Goal: Task Accomplishment & Management: Manage account settings

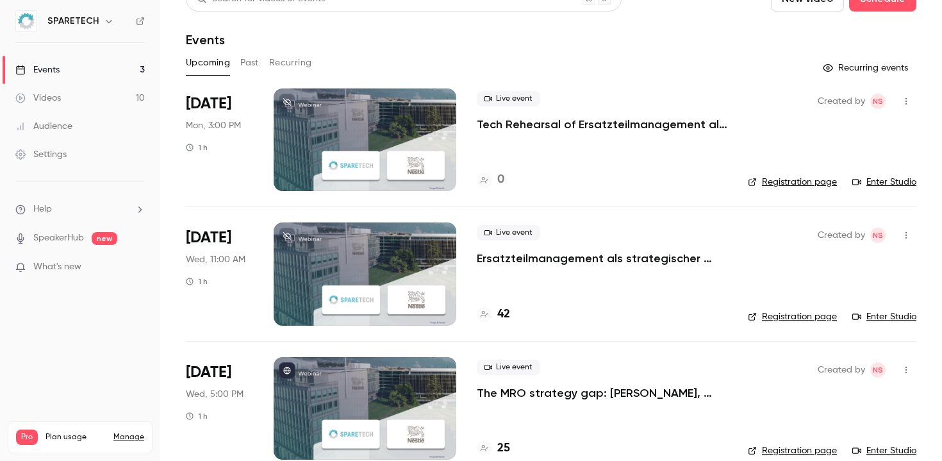
scroll to position [44, 0]
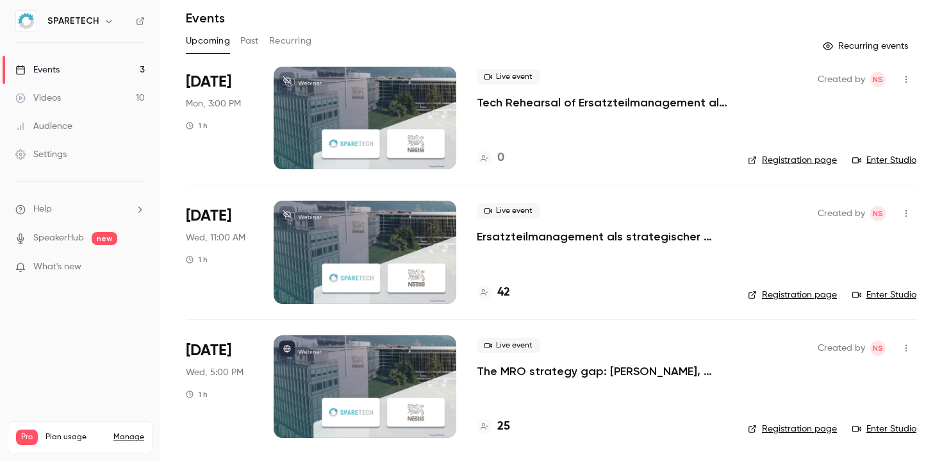
click at [596, 236] on p "Ersatzteilmanagement als strategischer Hebel: Margen verbessern, Zusammenarbeit…" at bounding box center [602, 236] width 251 height 15
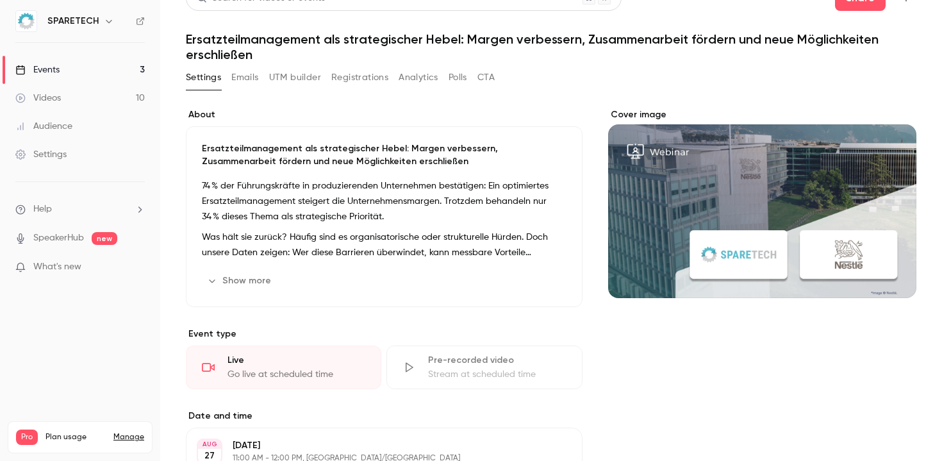
scroll to position [24, 0]
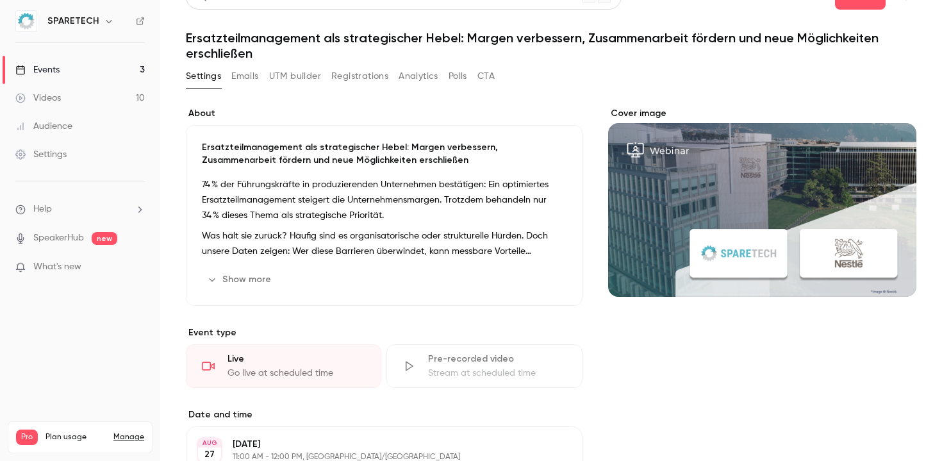
click at [376, 78] on button "Registrations" at bounding box center [359, 76] width 57 height 21
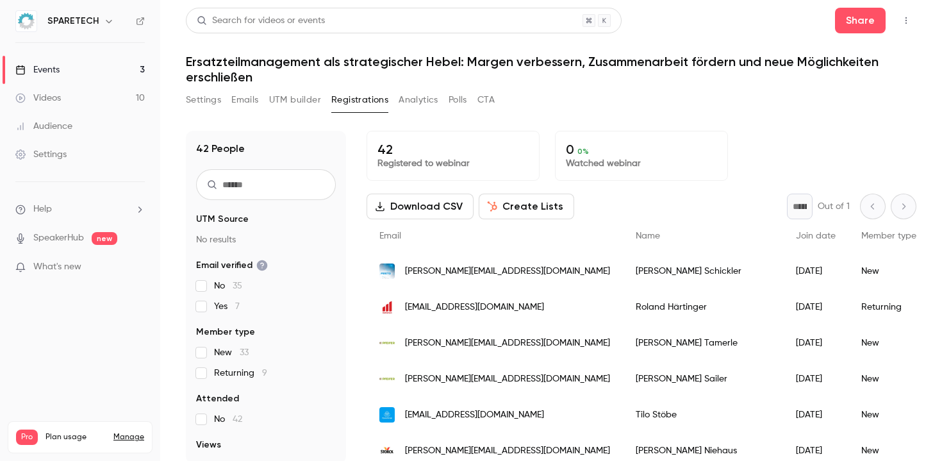
click at [915, 15] on button "button" at bounding box center [906, 20] width 21 height 21
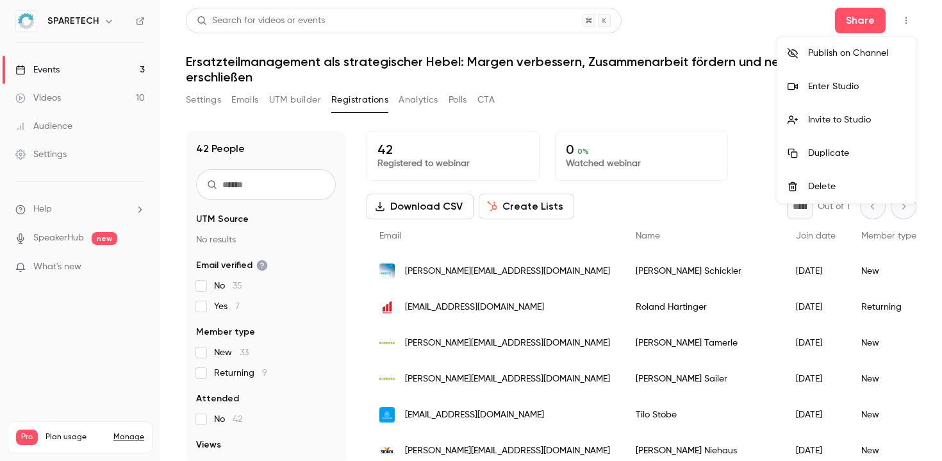
click at [910, 18] on div at bounding box center [471, 230] width 942 height 461
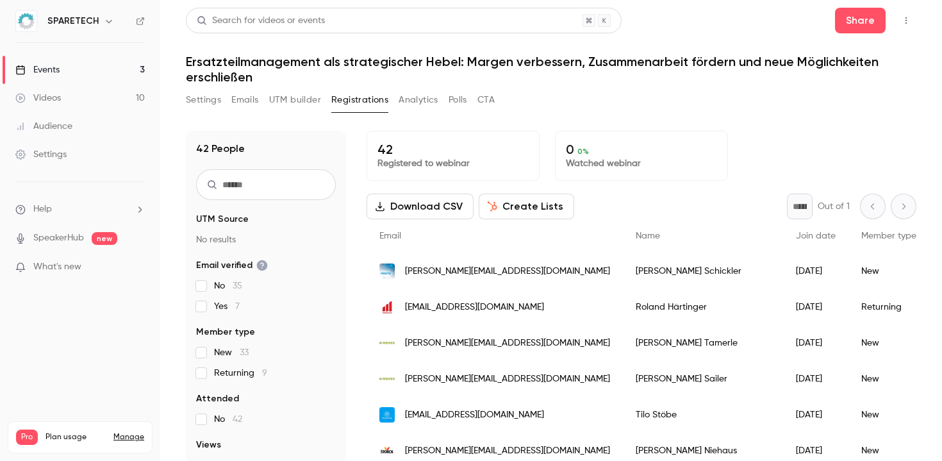
click at [212, 95] on button "Settings" at bounding box center [203, 100] width 35 height 21
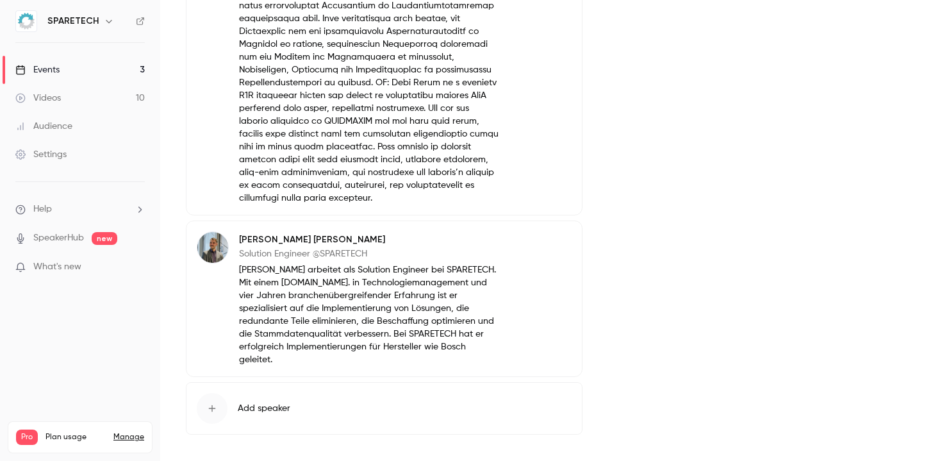
scroll to position [671, 0]
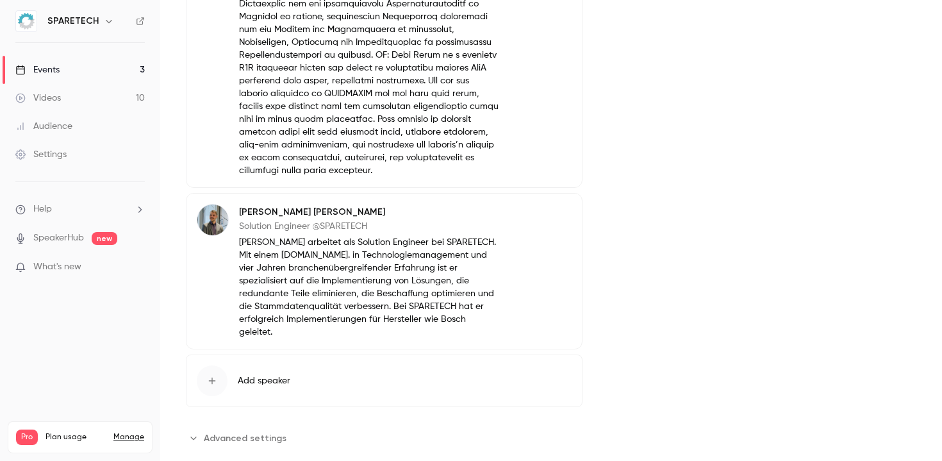
click at [212, 431] on span "Advanced settings" at bounding box center [245, 437] width 83 height 13
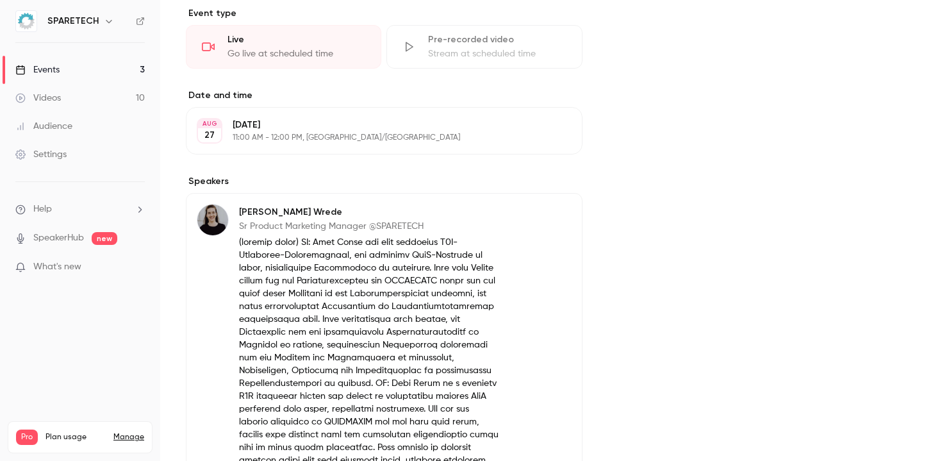
scroll to position [0, 0]
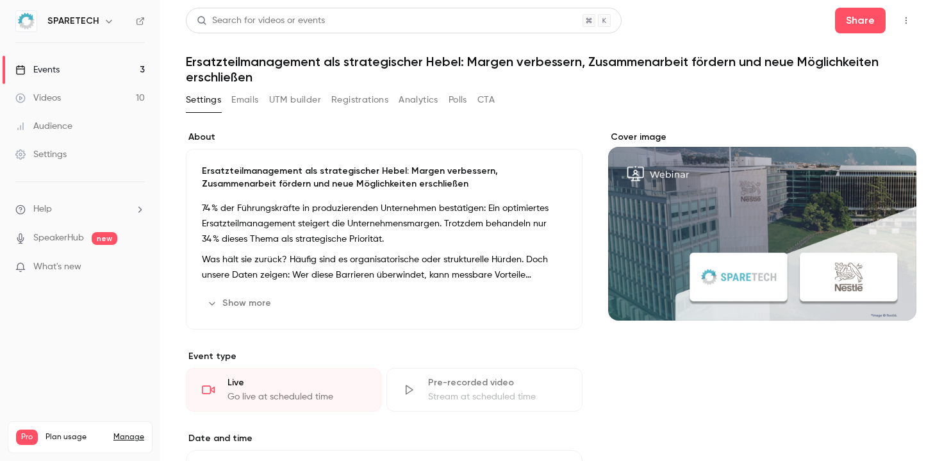
click at [345, 99] on button "Registrations" at bounding box center [359, 100] width 57 height 21
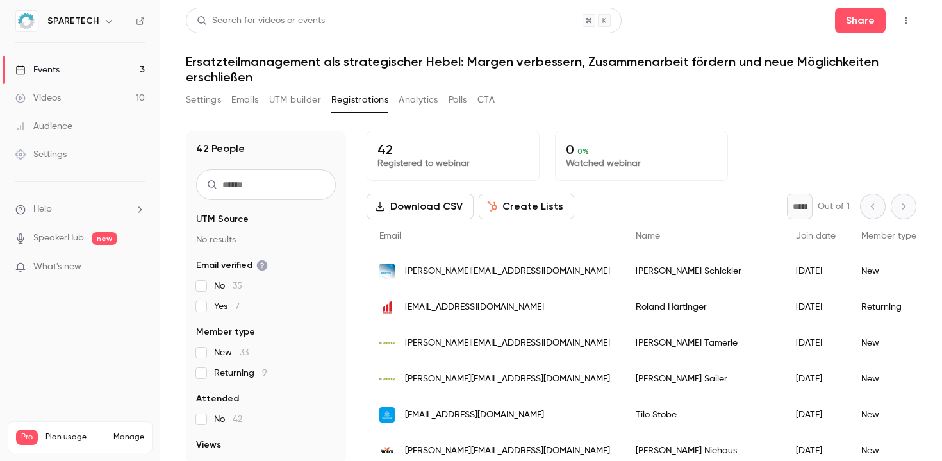
click at [201, 103] on button "Settings" at bounding box center [203, 100] width 35 height 21
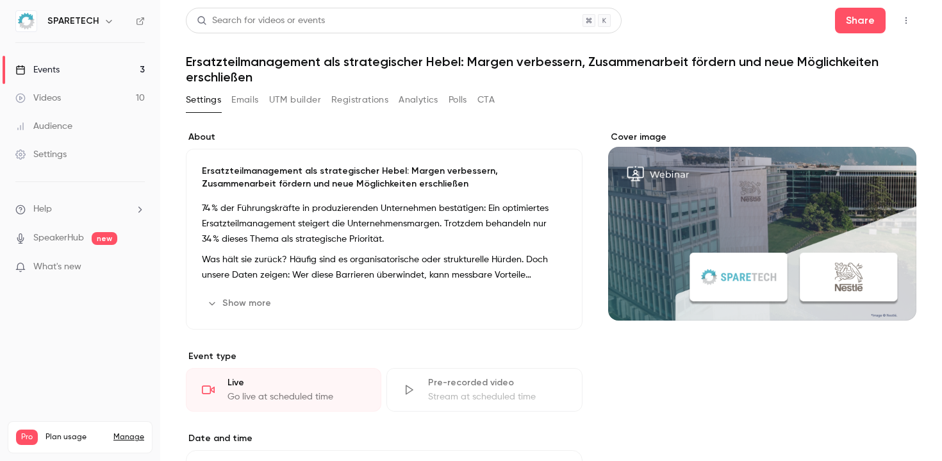
click at [910, 22] on icon "button" at bounding box center [906, 20] width 10 height 9
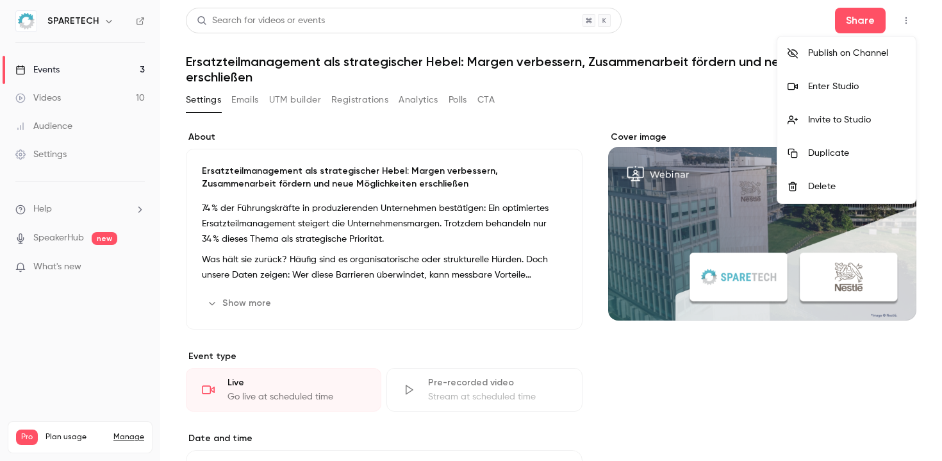
click at [844, 124] on div "Invite to Studio" at bounding box center [856, 119] width 97 height 13
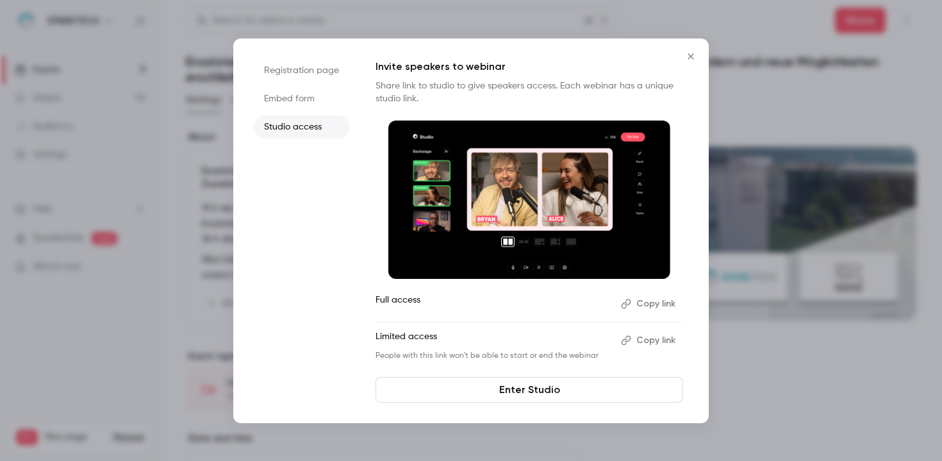
click at [691, 58] on icon "Close" at bounding box center [690, 56] width 15 height 10
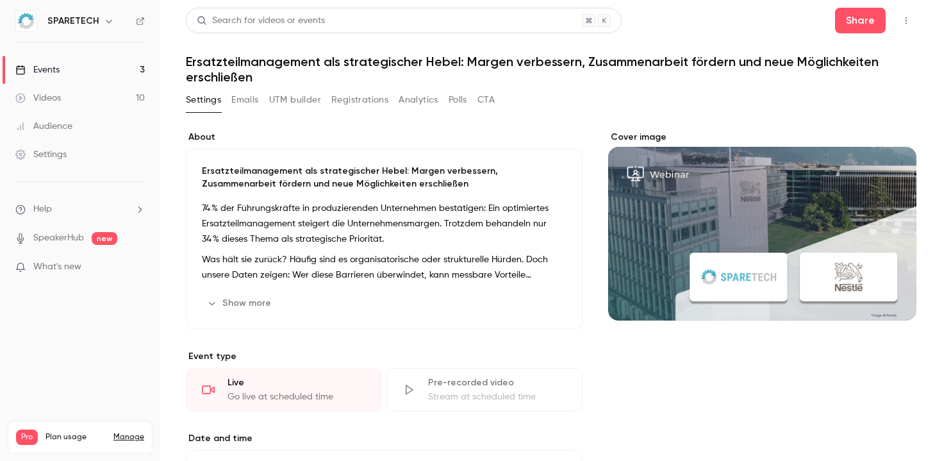
click at [591, 104] on div "Settings Emails UTM builder Registrations Analytics Polls CTA" at bounding box center [551, 103] width 730 height 26
